Goal: Register for event/course

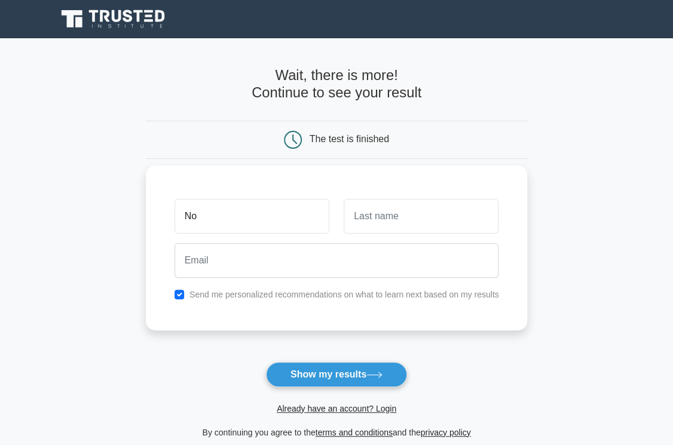
type input "N"
type input "[PERSON_NAME]"
click at [370, 219] on input "text" at bounding box center [420, 216] width 155 height 35
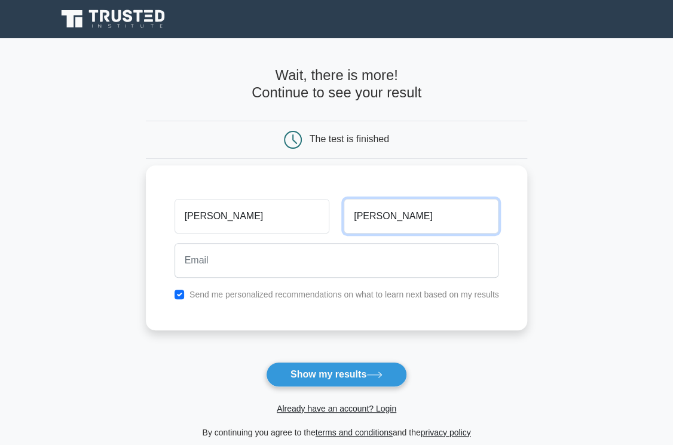
type input "mikaela"
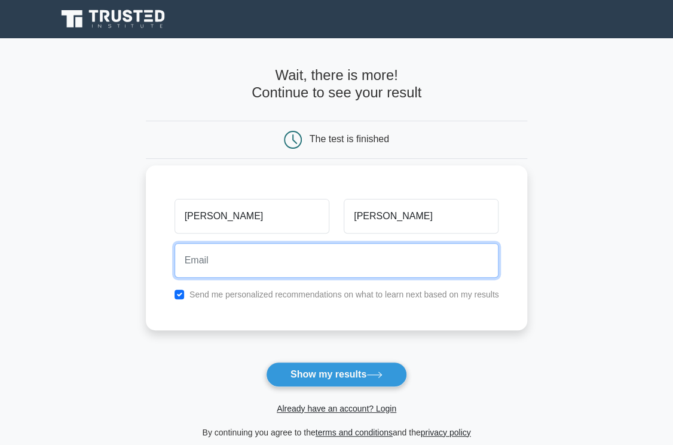
click at [329, 256] on input "email" at bounding box center [336, 260] width 324 height 35
type input "norabasinni@hotmail.com"
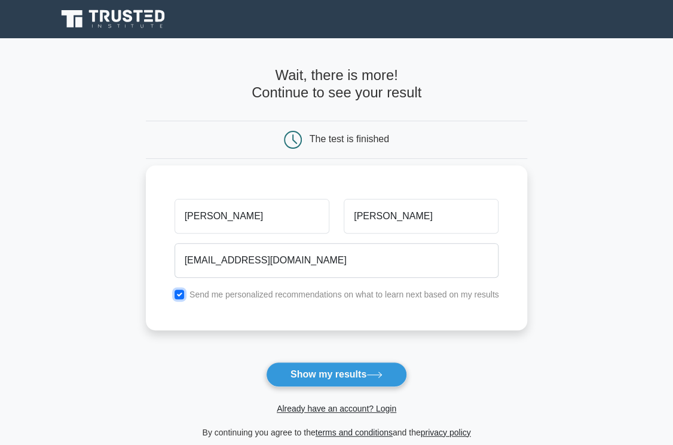
click at [179, 293] on input "checkbox" at bounding box center [179, 295] width 10 height 10
checkbox input "false"
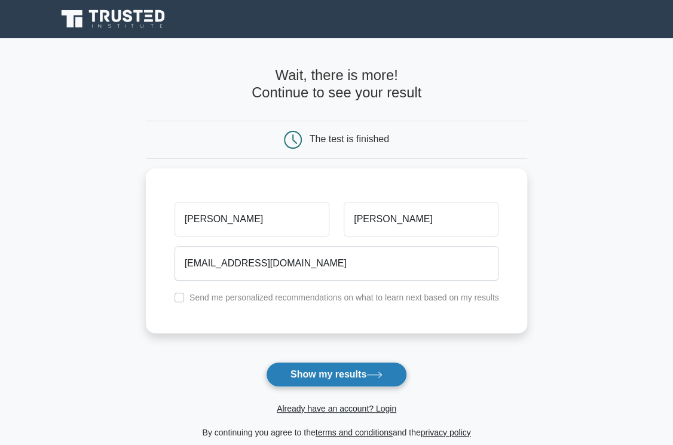
click at [336, 373] on button "Show my results" at bounding box center [336, 374] width 141 height 25
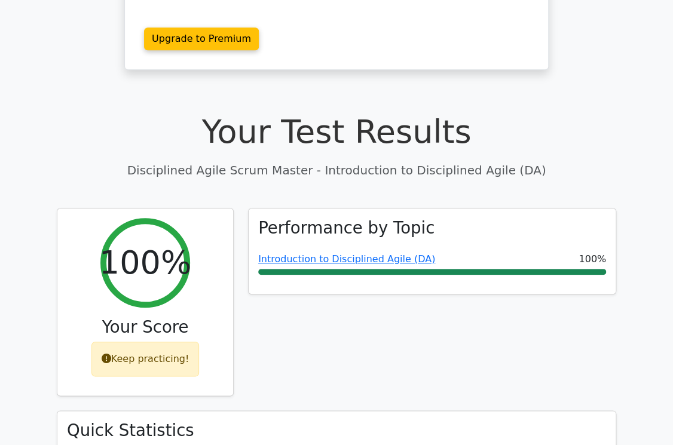
scroll to position [334, 0]
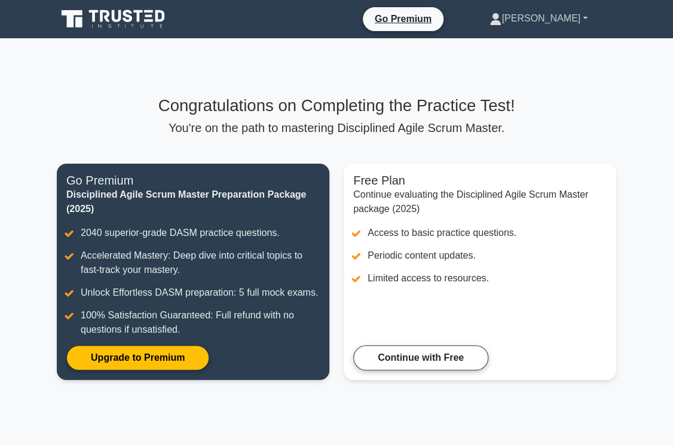
click at [582, 15] on link "[PERSON_NAME]" at bounding box center [538, 19] width 155 height 24
click at [635, 217] on main "Congratulations on Completing the Practice Test! You're on the path to masterin…" at bounding box center [336, 244] width 673 height 413
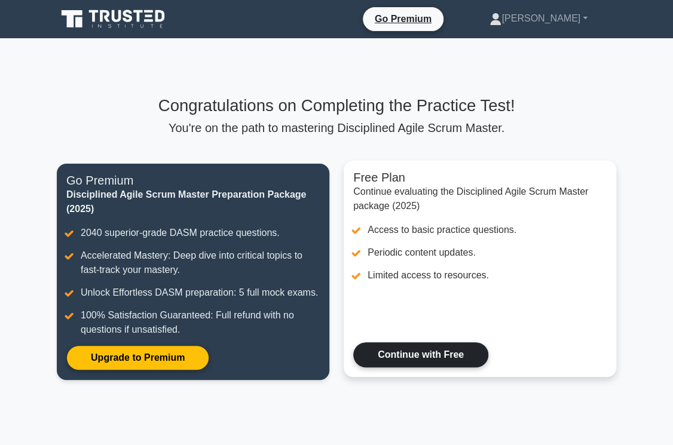
click at [424, 354] on link "Continue with Free" at bounding box center [420, 354] width 135 height 25
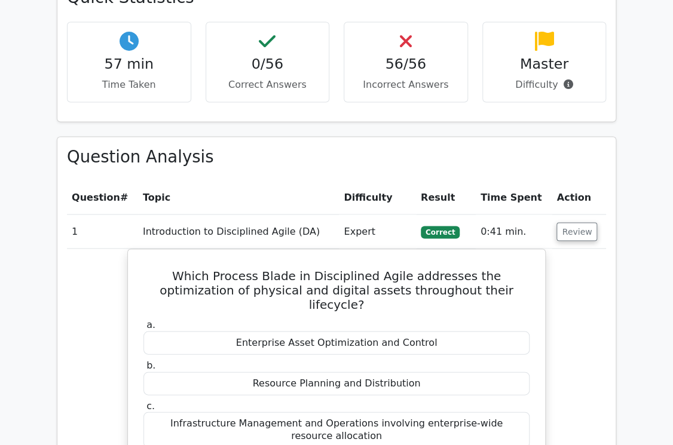
scroll to position [717, 0]
